Goal: Transaction & Acquisition: Subscribe to service/newsletter

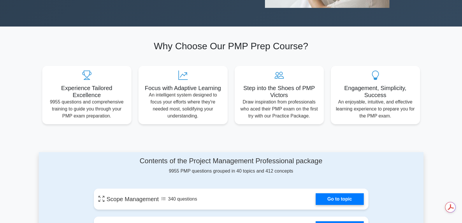
drag, startPoint x: 466, startPoint y: 11, endPoint x: 466, endPoint y: 27, distance: 15.2
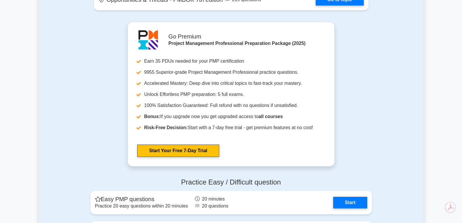
scroll to position [1439, 0]
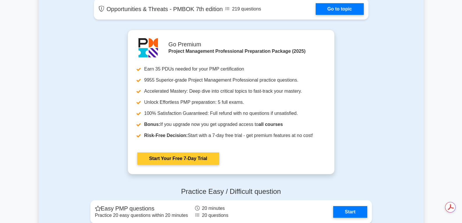
click at [175, 158] on link "Start Your Free 7-Day Trial" at bounding box center [178, 159] width 82 height 12
